Goal: Task Accomplishment & Management: Manage account settings

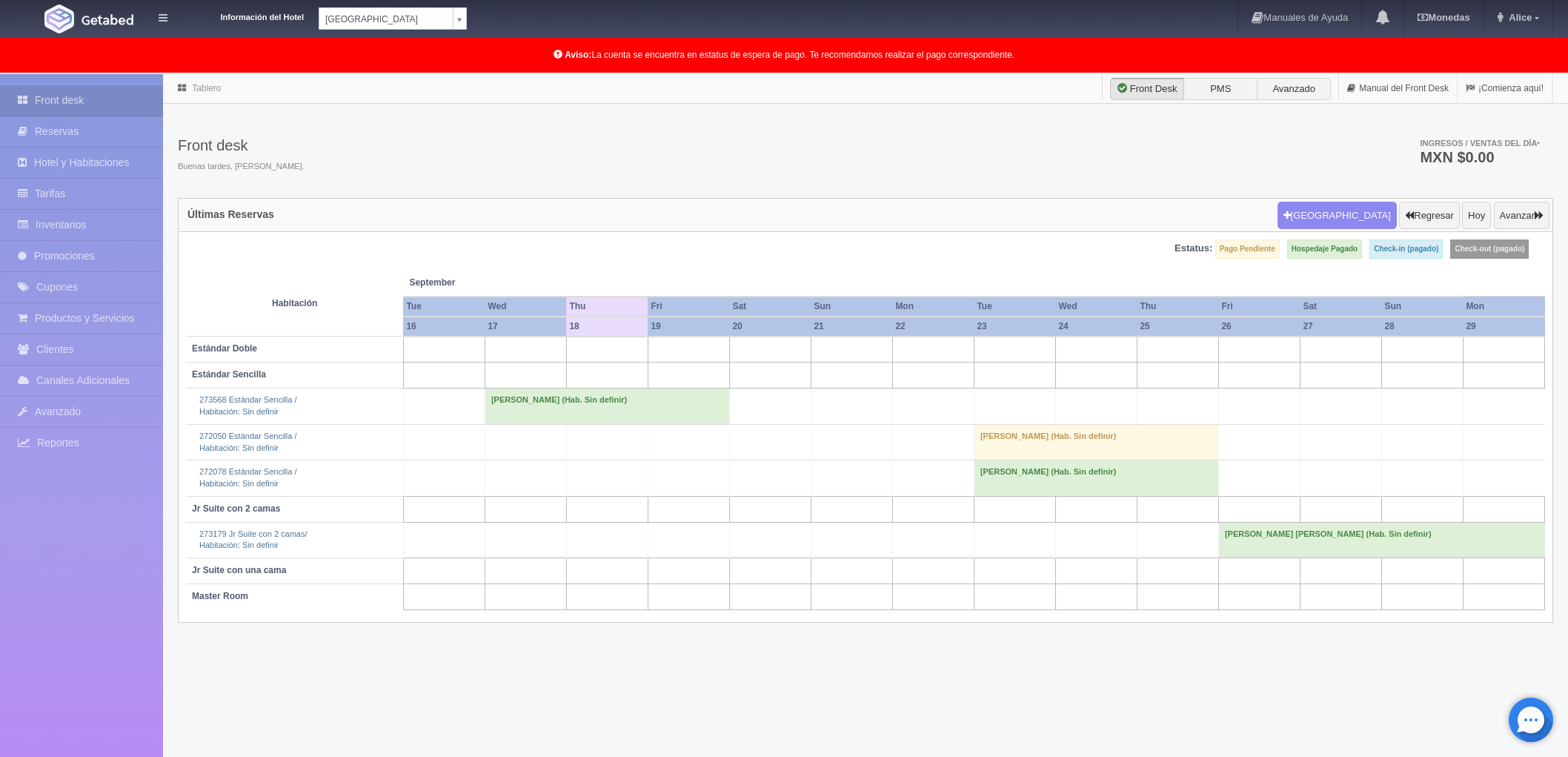
scroll to position [76, 0]
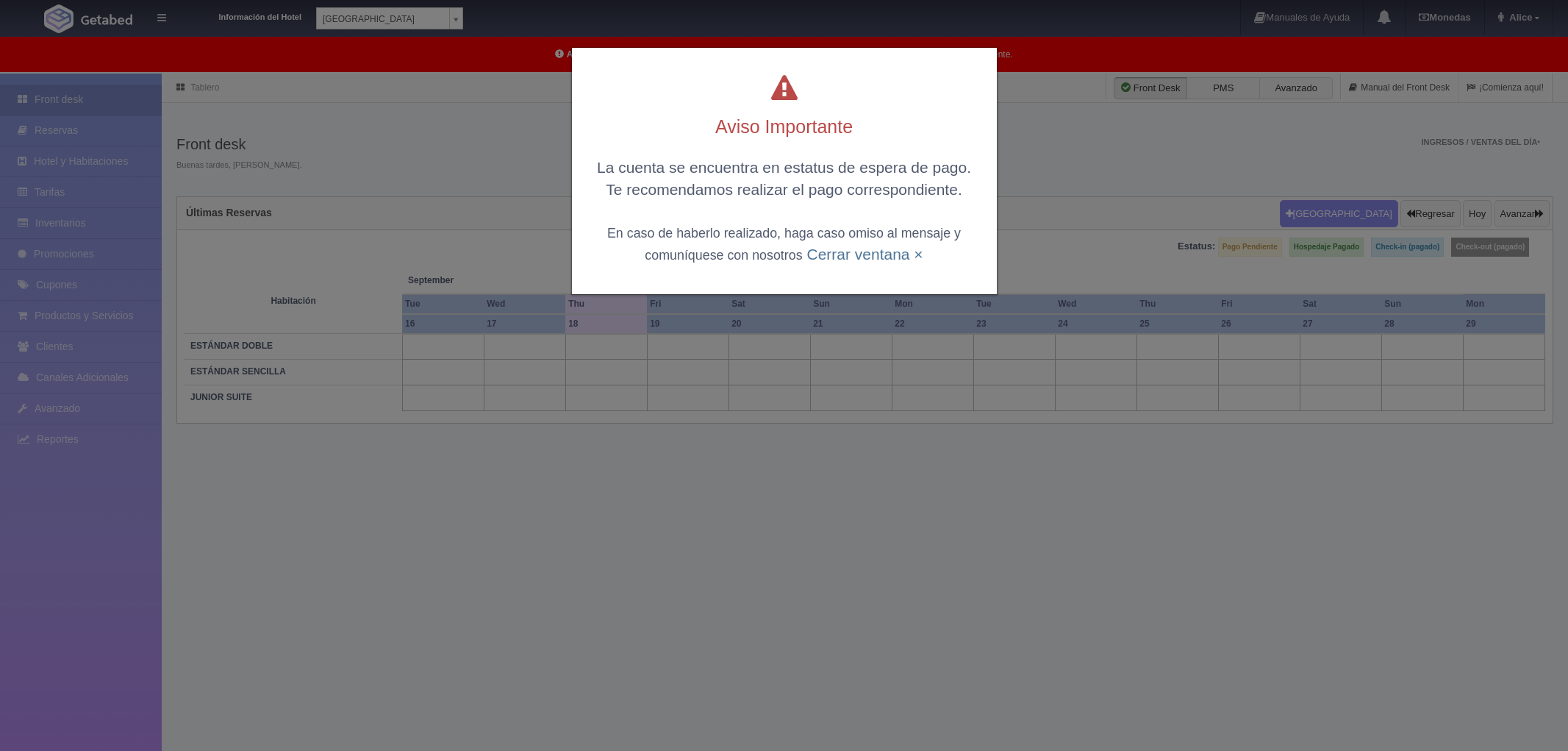
scroll to position [73, 0]
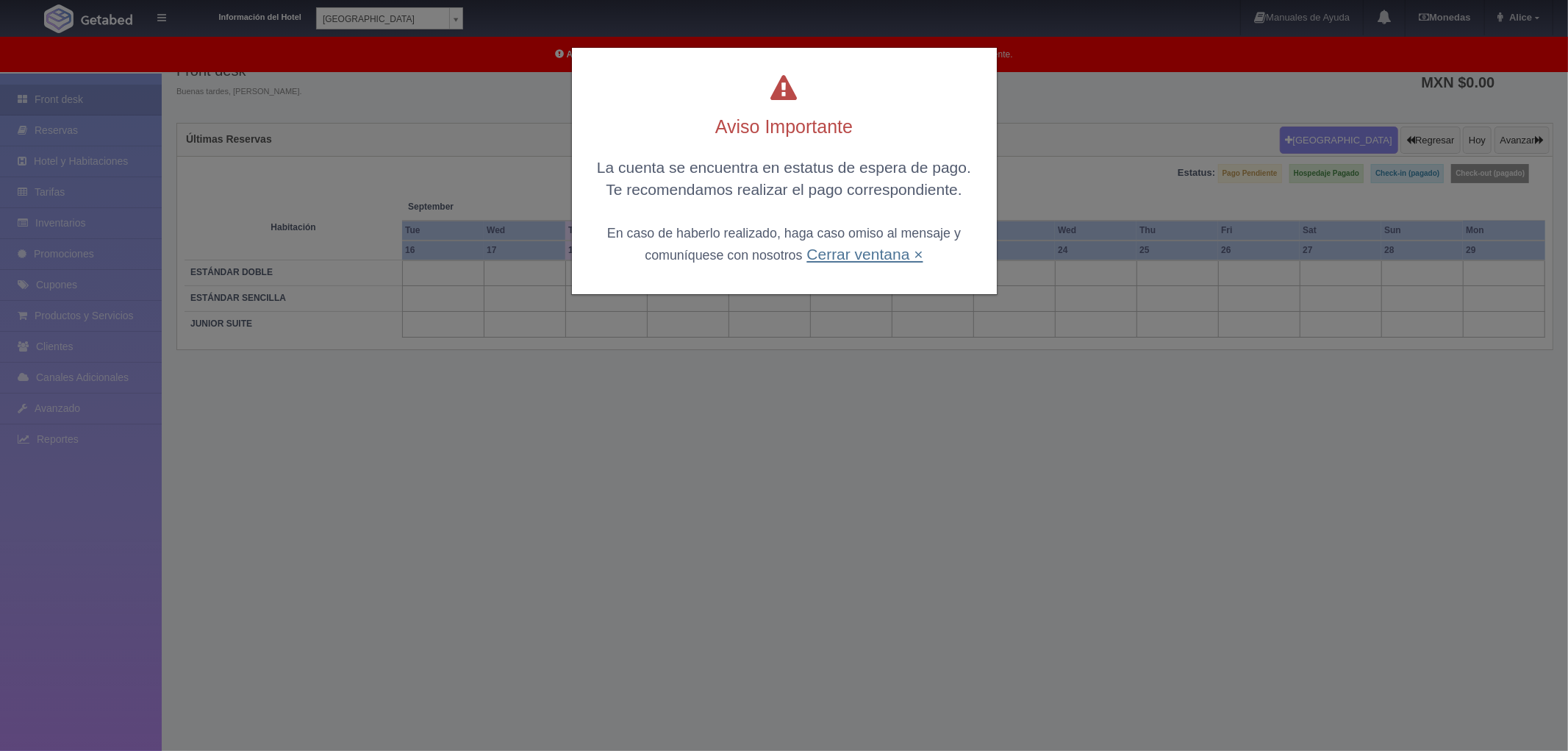
click at [850, 245] on link "Cerrar ventana ×" at bounding box center [865, 254] width 116 height 17
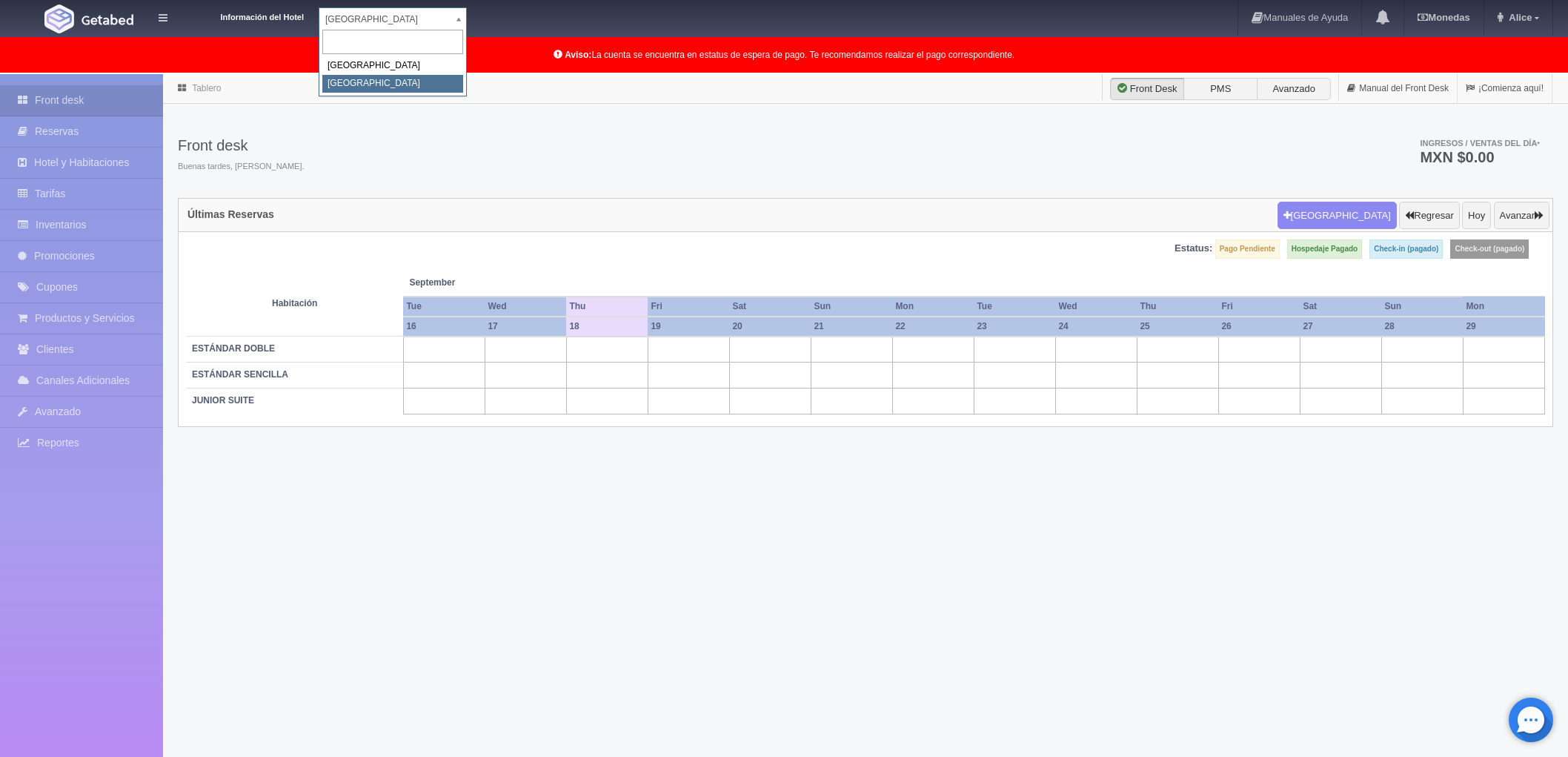
click at [461, 74] on body "Información del Hotel Hotel Plaza Colonial Hotel Plaza Campeche Hotel Plaza Col…" at bounding box center [784, 453] width 1568 height 759
select select "342"
